Goal: Task Accomplishment & Management: Use online tool/utility

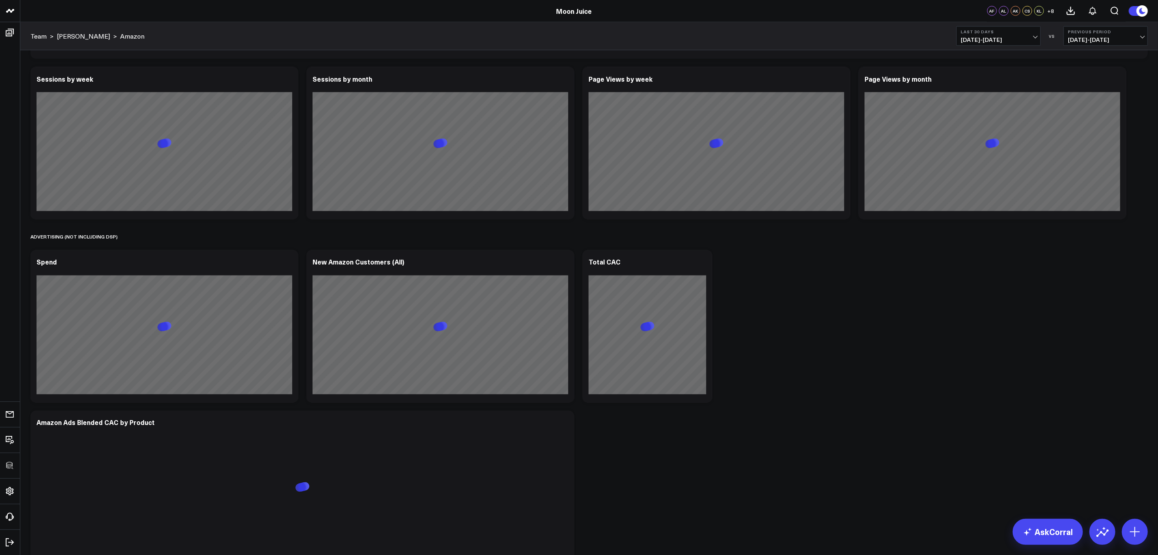
scroll to position [1528, 0]
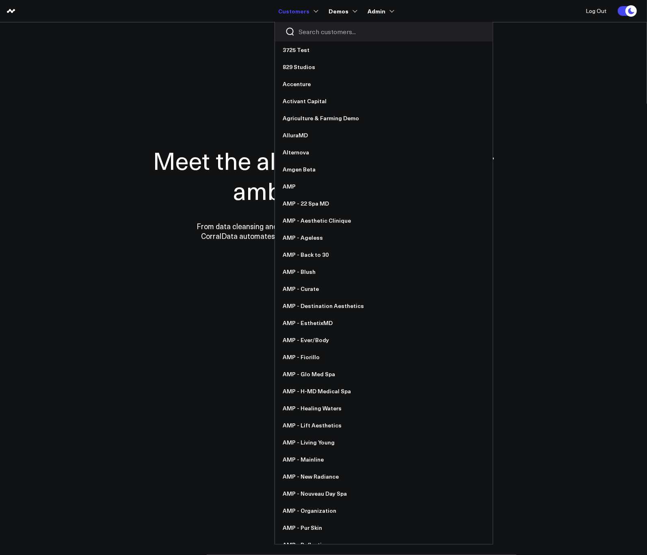
click at [353, 34] on input "Search customers input" at bounding box center [391, 31] width 184 height 9
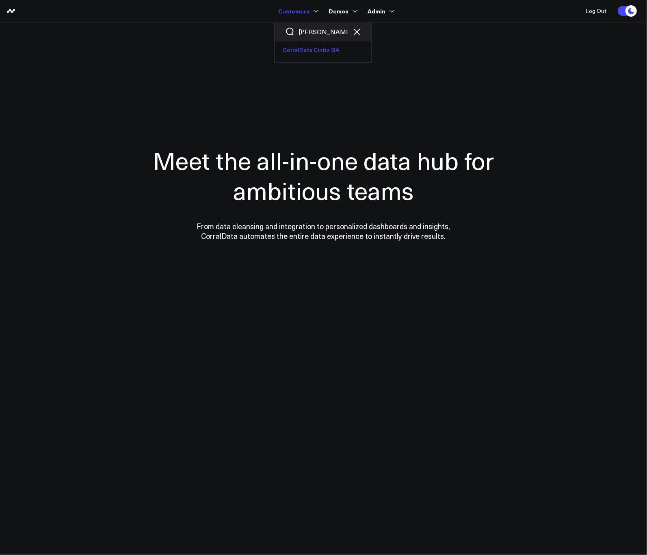
type input "cinti"
click at [310, 52] on link "CorralData Cintia QA" at bounding box center [323, 49] width 97 height 17
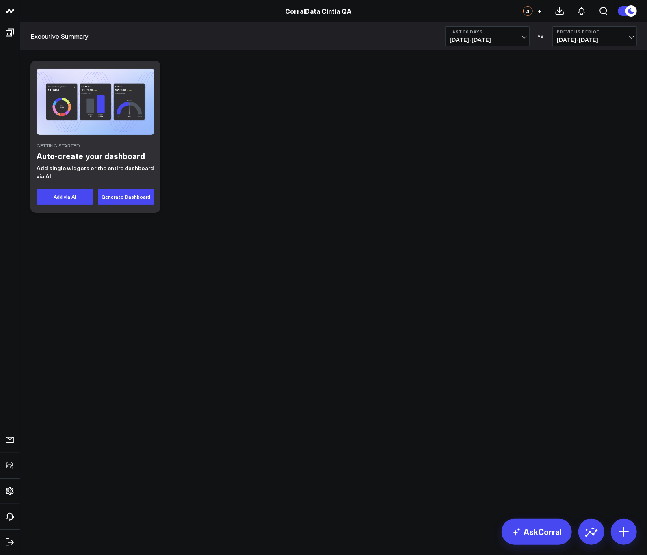
click at [313, 143] on div "Getting Started Auto-create your dashboard Add single widgets or the entire das…" at bounding box center [333, 136] width 614 height 160
click at [363, 193] on div "Getting Started Auto-create your dashboard Add single widgets or the entire das…" at bounding box center [333, 136] width 614 height 160
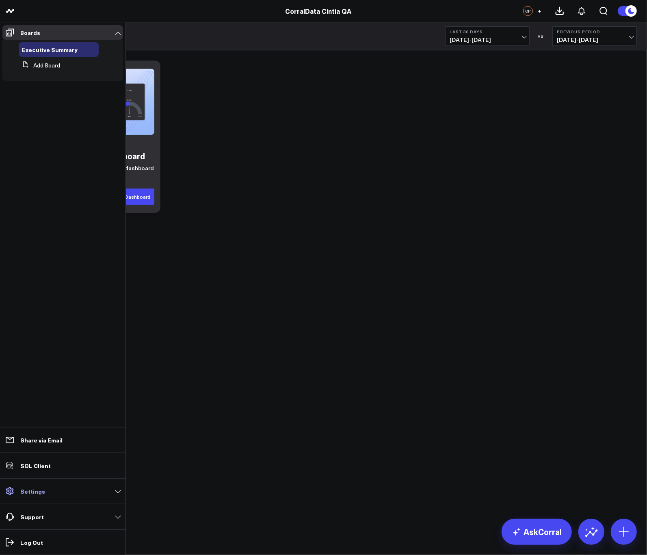
click at [42, 493] on p "Settings" at bounding box center [32, 491] width 25 height 6
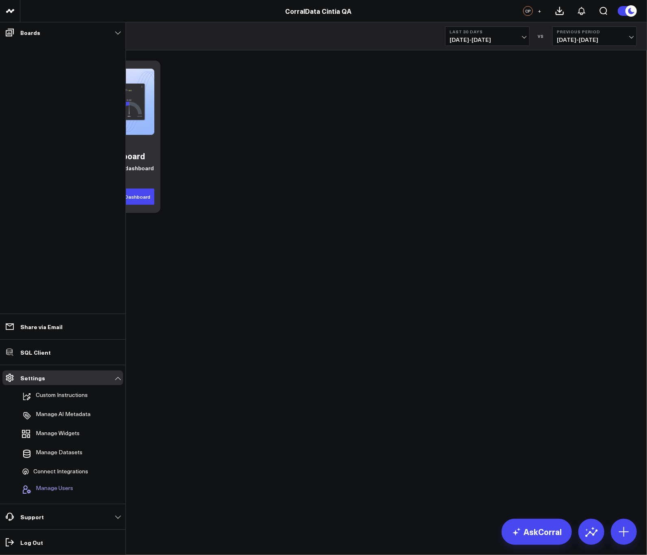
click at [62, 486] on span "Manage Users" at bounding box center [54, 489] width 37 height 10
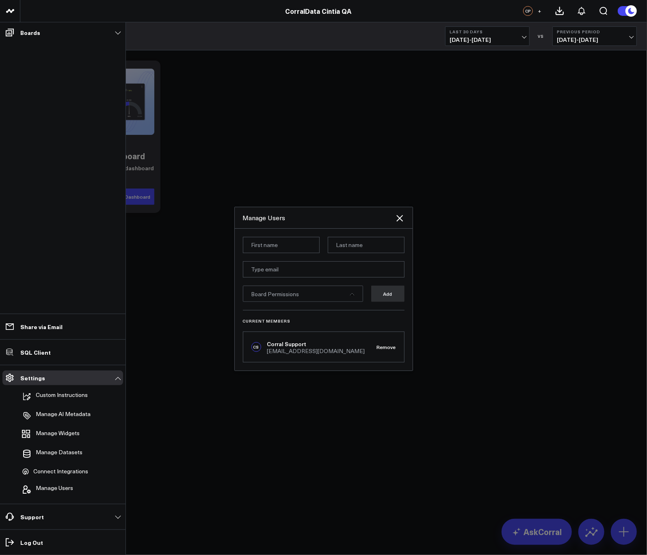
click at [305, 291] on div "Board Permissions" at bounding box center [303, 293] width 120 height 16
click at [400, 214] on icon "Close" at bounding box center [400, 218] width 10 height 10
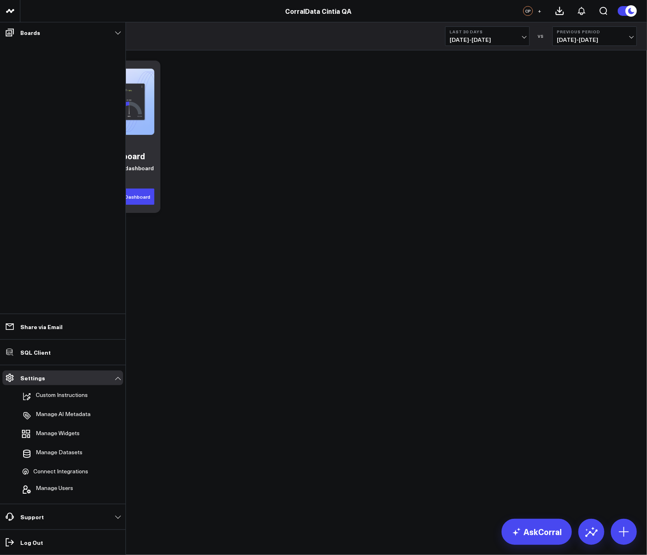
click at [400, 214] on div "Getting Started Auto-create your dashboard Add single widgets or the entire das…" at bounding box center [333, 136] width 614 height 160
click at [216, 150] on div "Getting Started Auto-create your dashboard Add single widgets or the entire das…" at bounding box center [333, 136] width 614 height 160
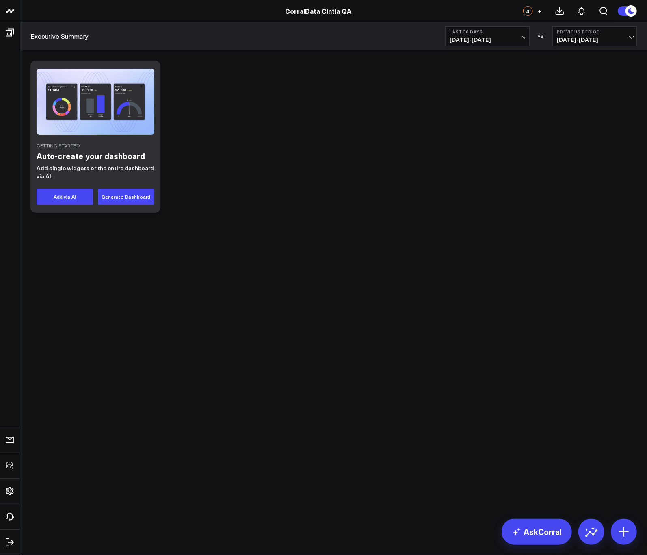
click at [365, 330] on body "3725 Test 829 Studios Accenture Activant Capital Agriculture & Farming Demo All…" at bounding box center [323, 277] width 647 height 555
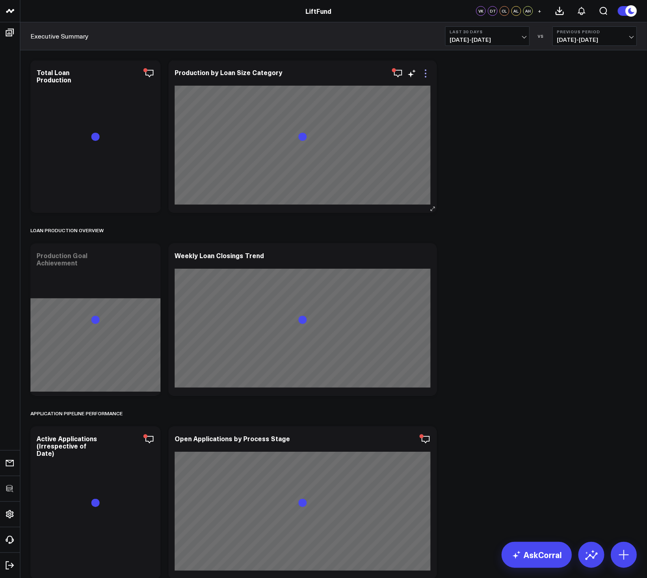
click at [424, 71] on icon at bounding box center [426, 74] width 10 height 10
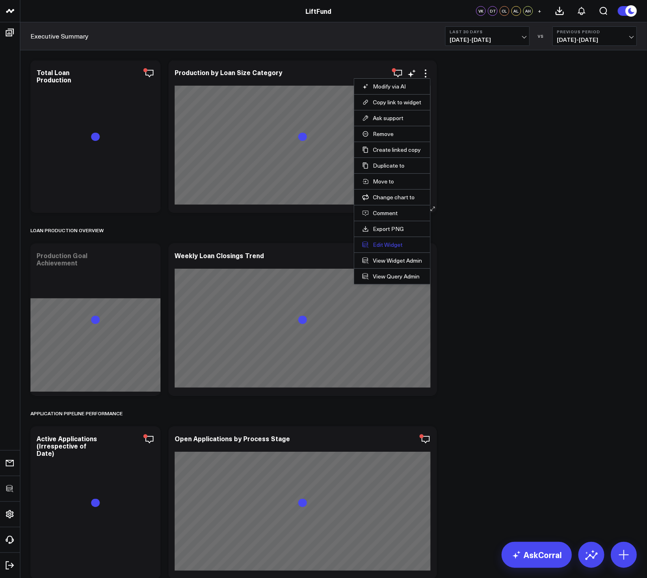
click at [385, 242] on button "Edit Widget" at bounding box center [392, 244] width 60 height 7
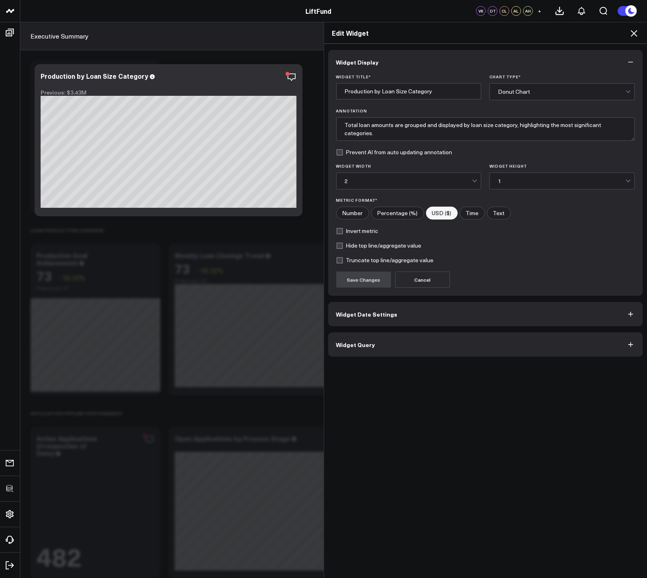
click at [380, 344] on button "Widget Query" at bounding box center [485, 345] width 315 height 24
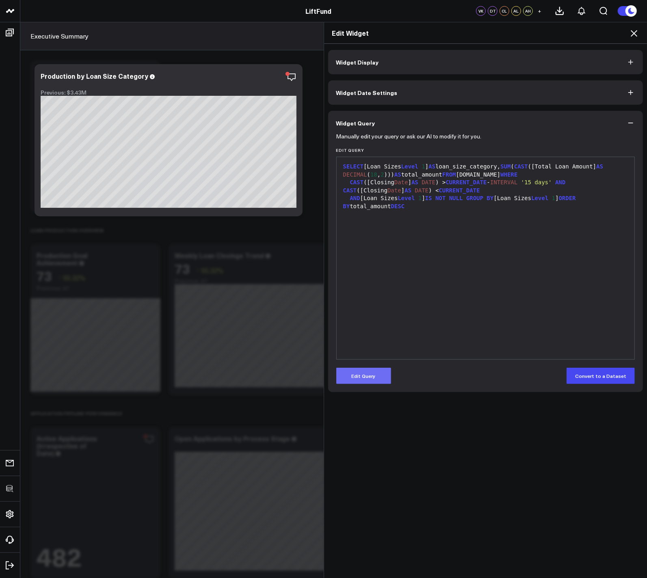
click at [368, 372] on button "Edit Query" at bounding box center [363, 376] width 55 height 16
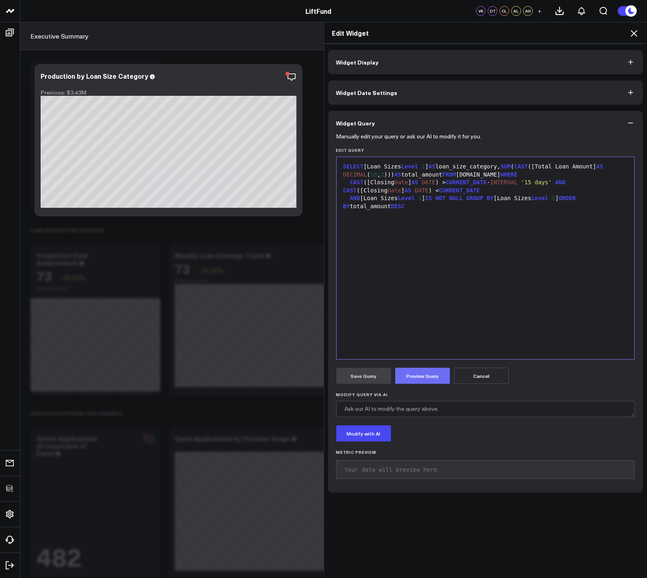
click at [424, 372] on button "Preview Query" at bounding box center [422, 376] width 55 height 16
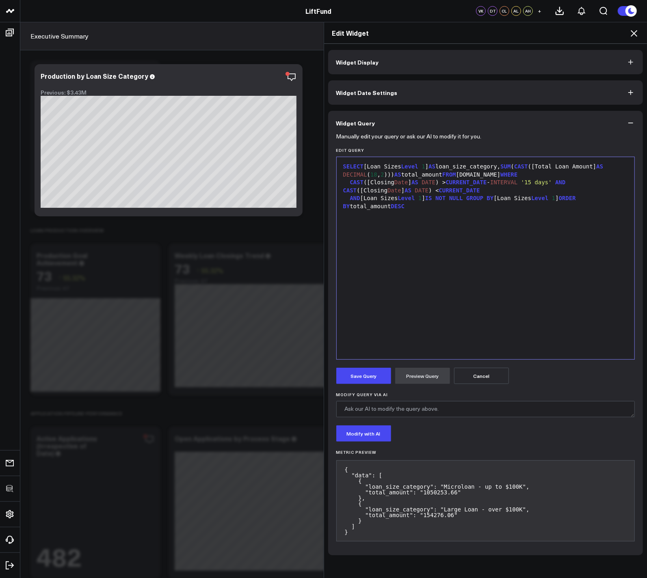
click at [449, 261] on div "SELECT [Loan Sizes Level 1 ] AS loan_size_category, SUM ( CAST ([Total Loan Amo…" at bounding box center [486, 258] width 290 height 194
